Goal: Obtain resource: Download file/media

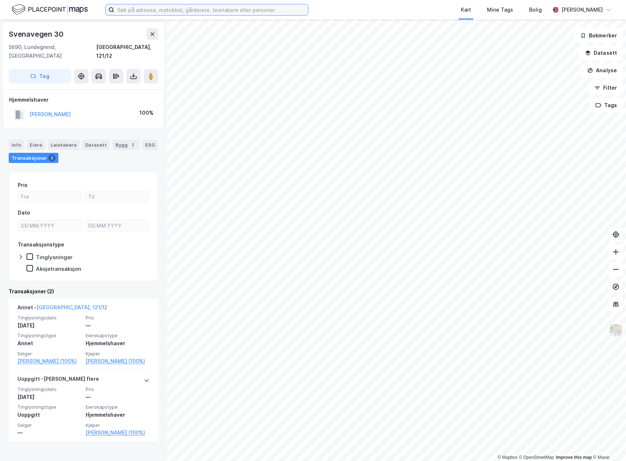
click at [129, 9] on input at bounding box center [211, 9] width 194 height 11
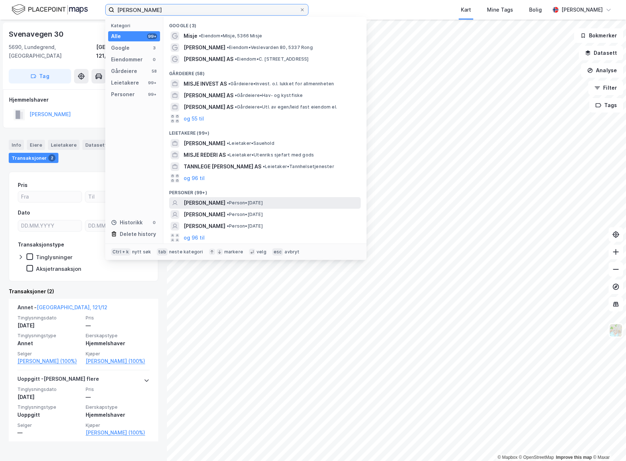
type input "[PERSON_NAME]"
click at [225, 201] on span "[PERSON_NAME]" at bounding box center [204, 202] width 42 height 9
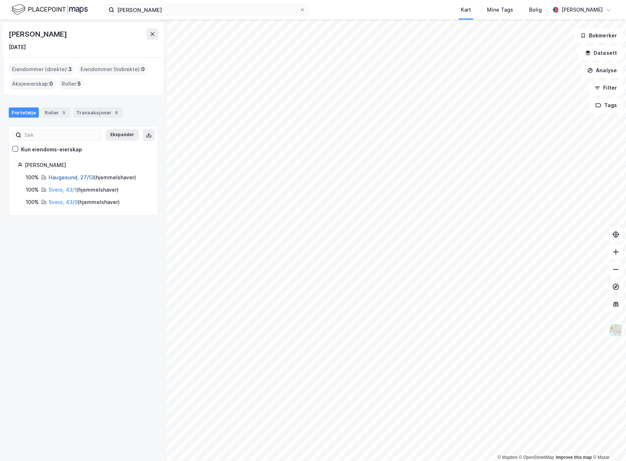
click at [66, 174] on link "Haugesund, 27/13" at bounding box center [71, 177] width 45 height 6
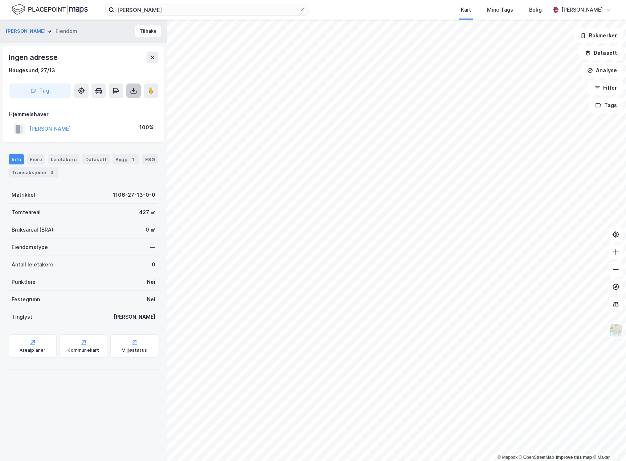
click at [134, 90] on icon at bounding box center [133, 90] width 7 height 7
click at [123, 105] on div "Last ned grunnbok" at bounding box center [101, 105] width 77 height 12
